Goal: Navigation & Orientation: Find specific page/section

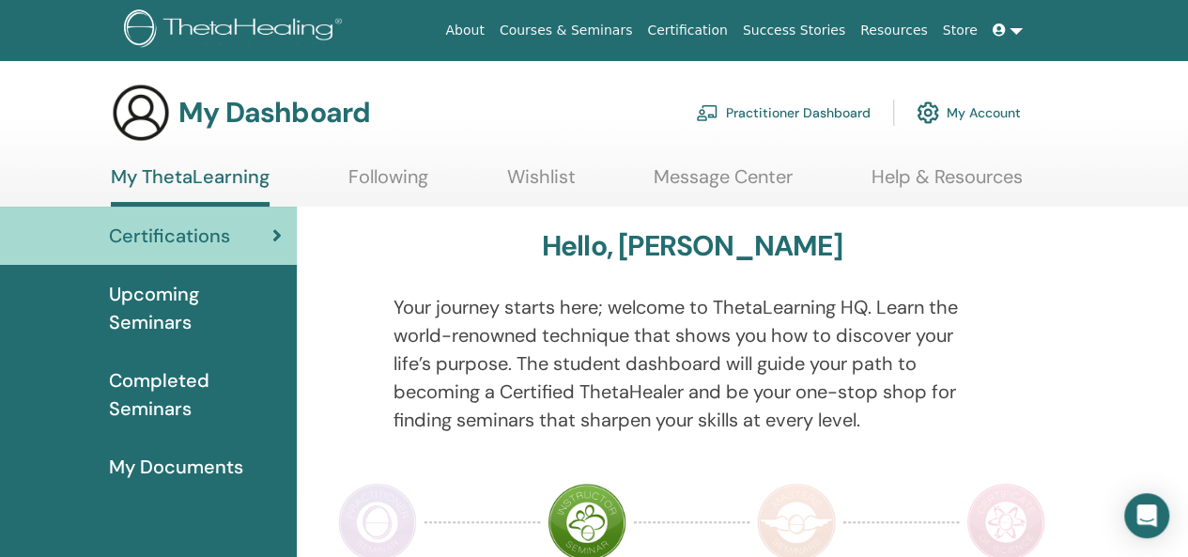
click at [160, 390] on span "Completed Seminars" at bounding box center [195, 394] width 173 height 56
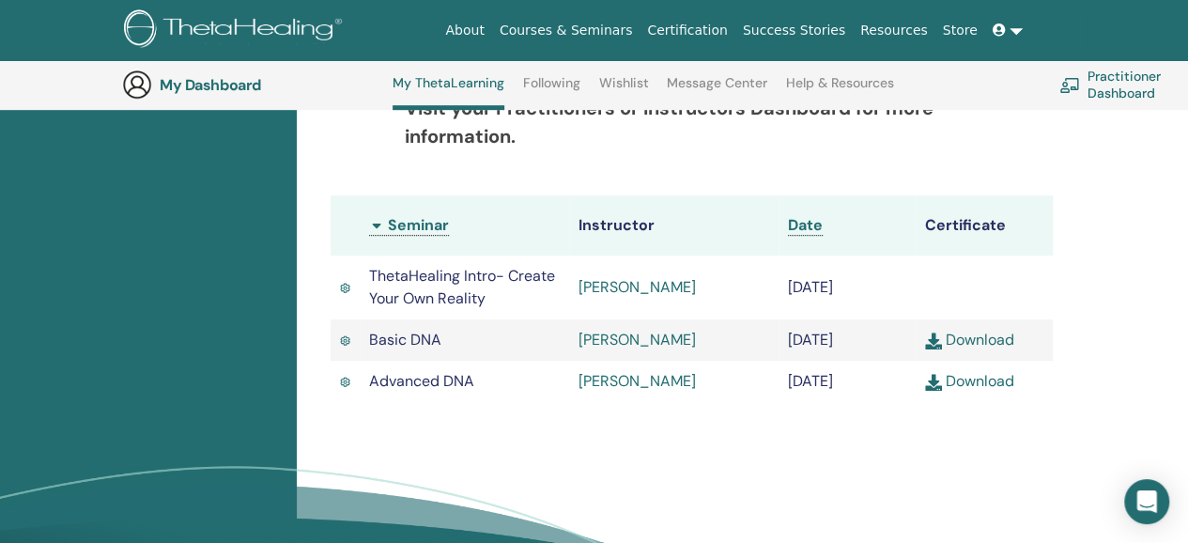
scroll to position [519, 0]
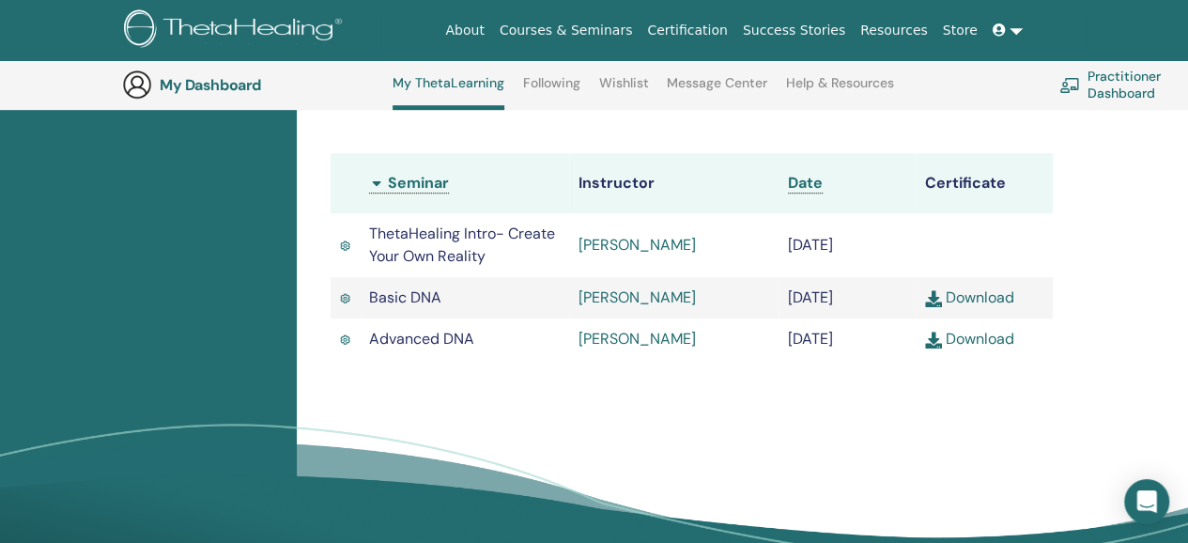
click at [982, 295] on link "Download" at bounding box center [969, 297] width 89 height 20
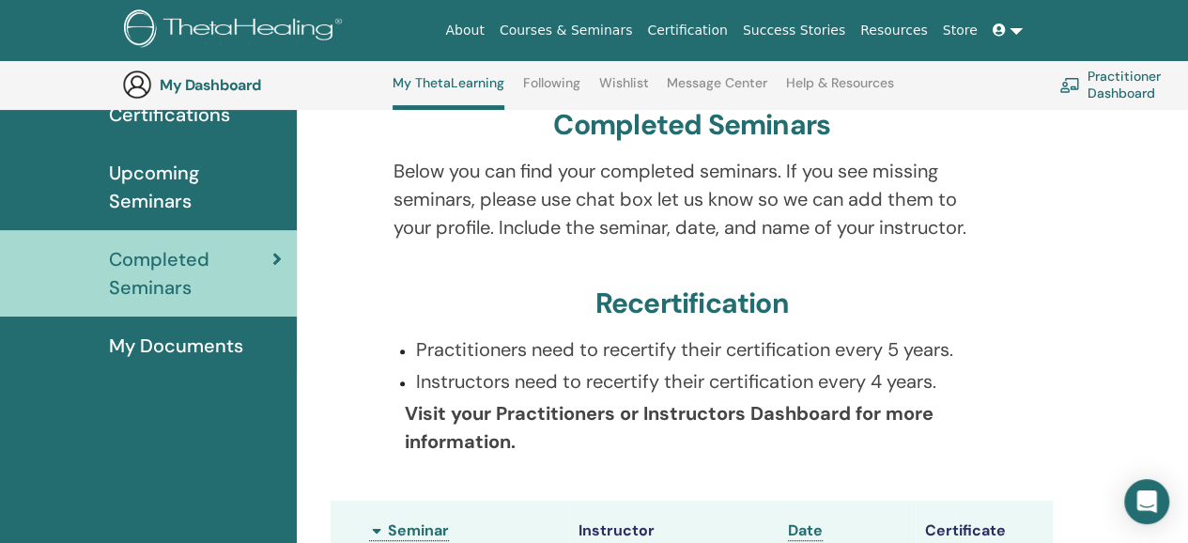
scroll to position [143, 0]
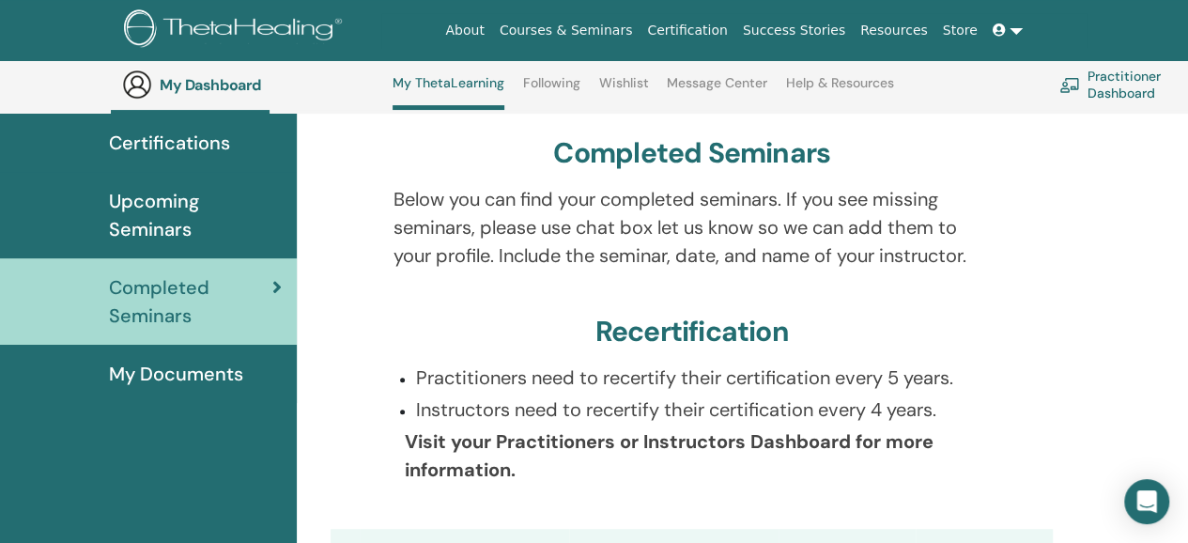
click at [184, 202] on span "Upcoming Seminars" at bounding box center [195, 215] width 173 height 56
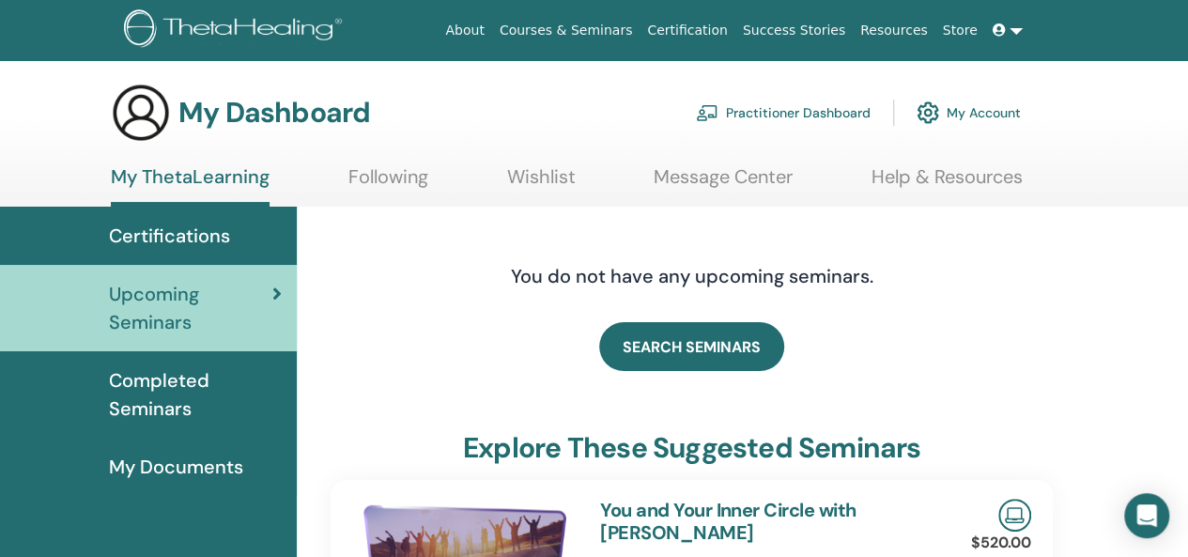
click at [558, 185] on link "Wishlist" at bounding box center [541, 183] width 69 height 37
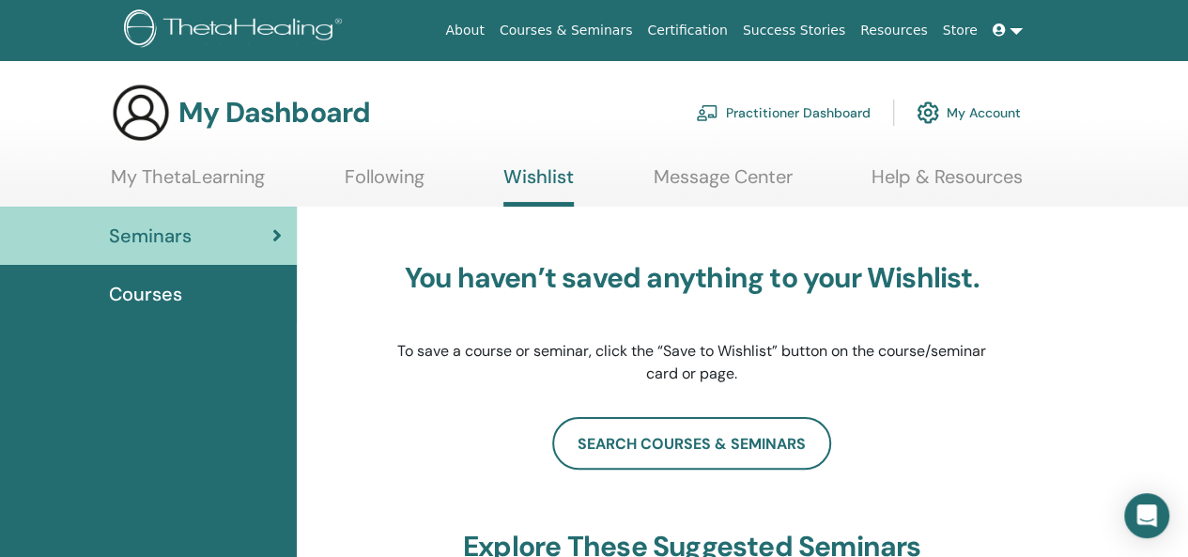
click at [144, 292] on span "Courses" at bounding box center [145, 294] width 73 height 28
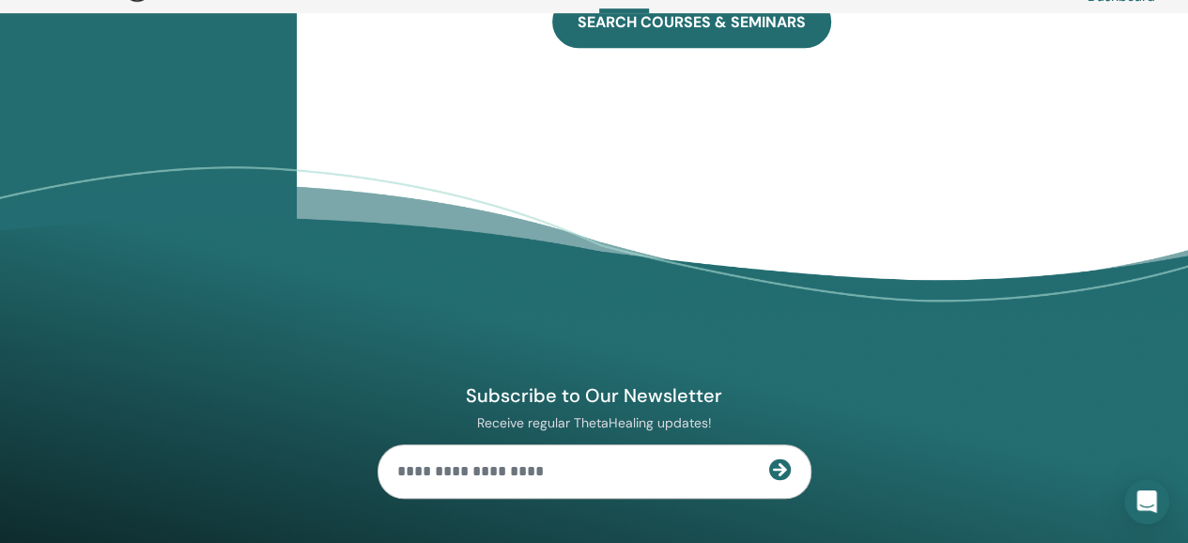
scroll to position [304, 0]
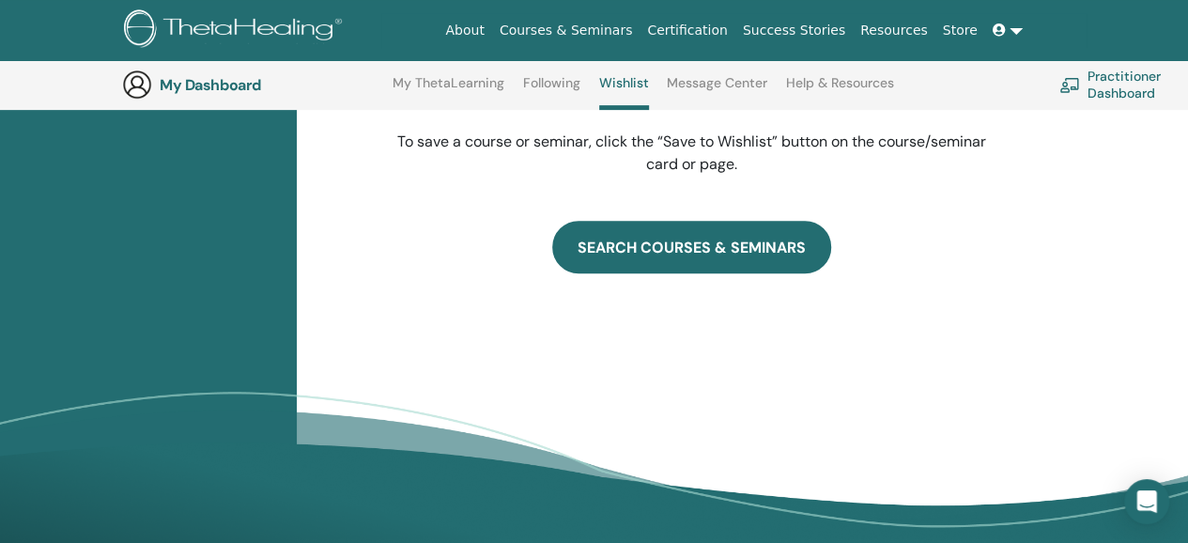
click at [707, 237] on link "SEARCH COURSES & SEMINARS" at bounding box center [691, 247] width 279 height 53
